Goal: Transaction & Acquisition: Book appointment/travel/reservation

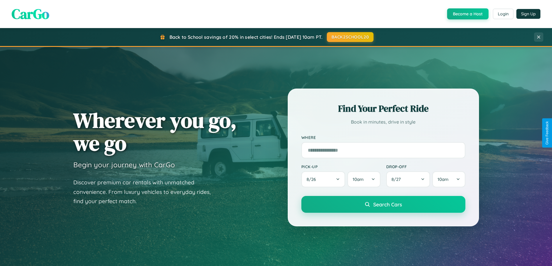
scroll to position [250, 0]
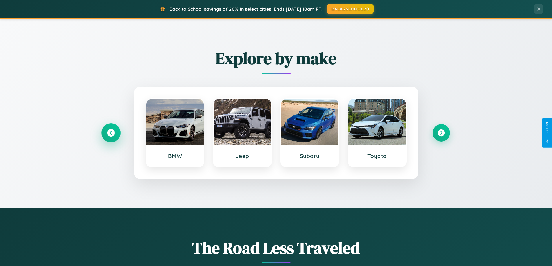
click at [111, 133] on icon at bounding box center [111, 133] width 8 height 8
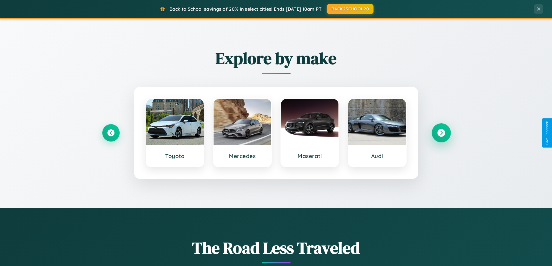
click at [441, 133] on icon at bounding box center [441, 133] width 8 height 8
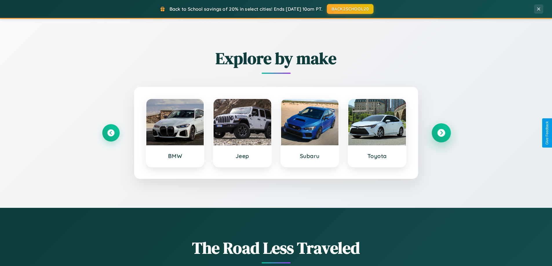
click at [441, 133] on icon at bounding box center [441, 133] width 8 height 8
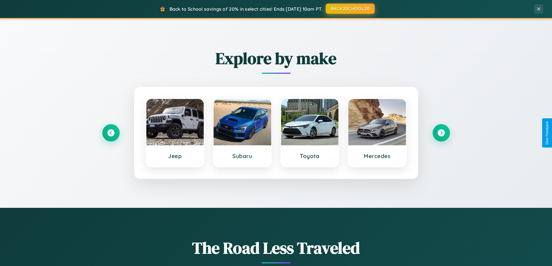
click at [349, 9] on button "BACK2SCHOOL20" at bounding box center [349, 8] width 49 height 10
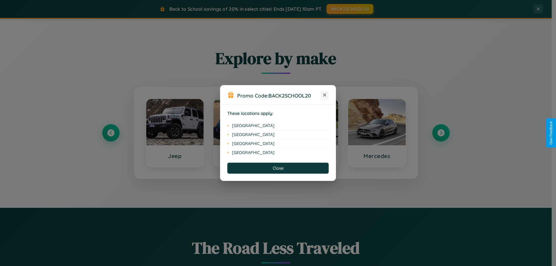
click at [325, 95] on icon at bounding box center [324, 95] width 3 height 3
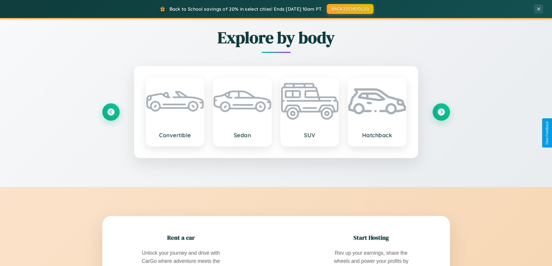
scroll to position [930, 0]
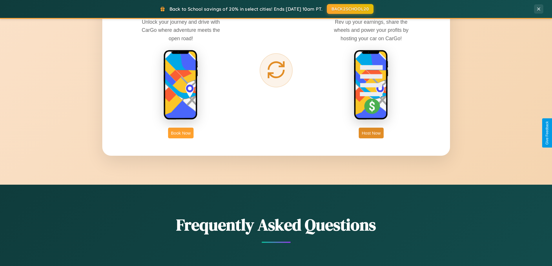
click at [181, 133] on button "Book Now" at bounding box center [180, 133] width 25 height 11
